Goal: Task Accomplishment & Management: Manage account settings

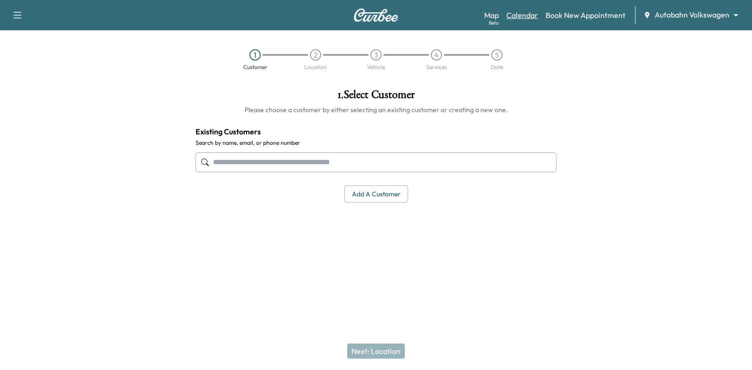
click at [516, 15] on link "Calendar" at bounding box center [523, 14] width 32 height 11
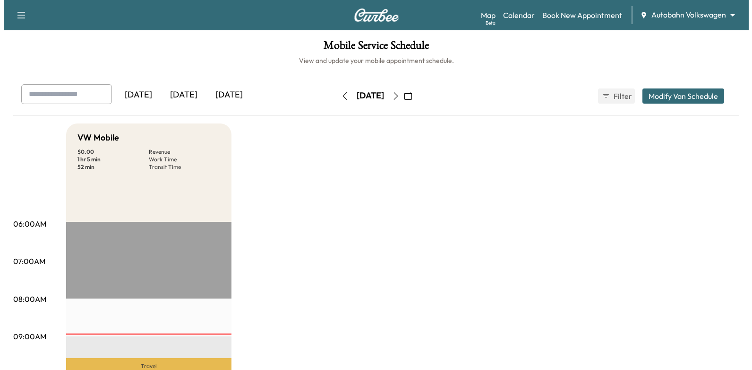
scroll to position [236, 0]
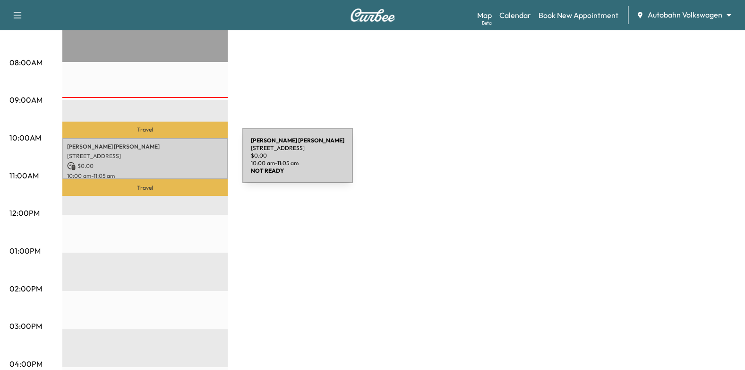
click at [172, 147] on p "Kelsey Durr" at bounding box center [145, 147] width 156 height 8
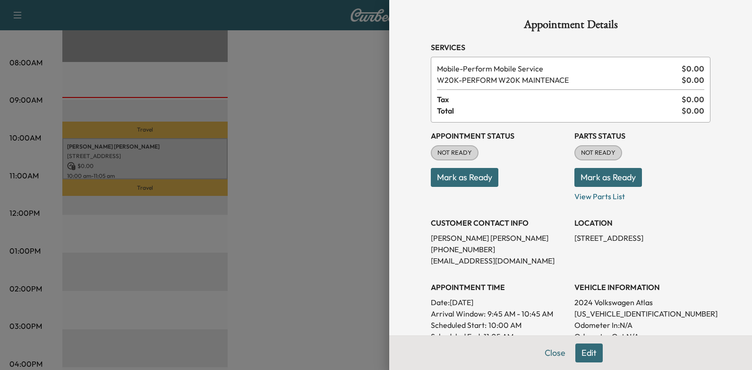
click at [432, 172] on button "Mark as Ready" at bounding box center [465, 177] width 68 height 19
